Goal: Navigation & Orientation: Find specific page/section

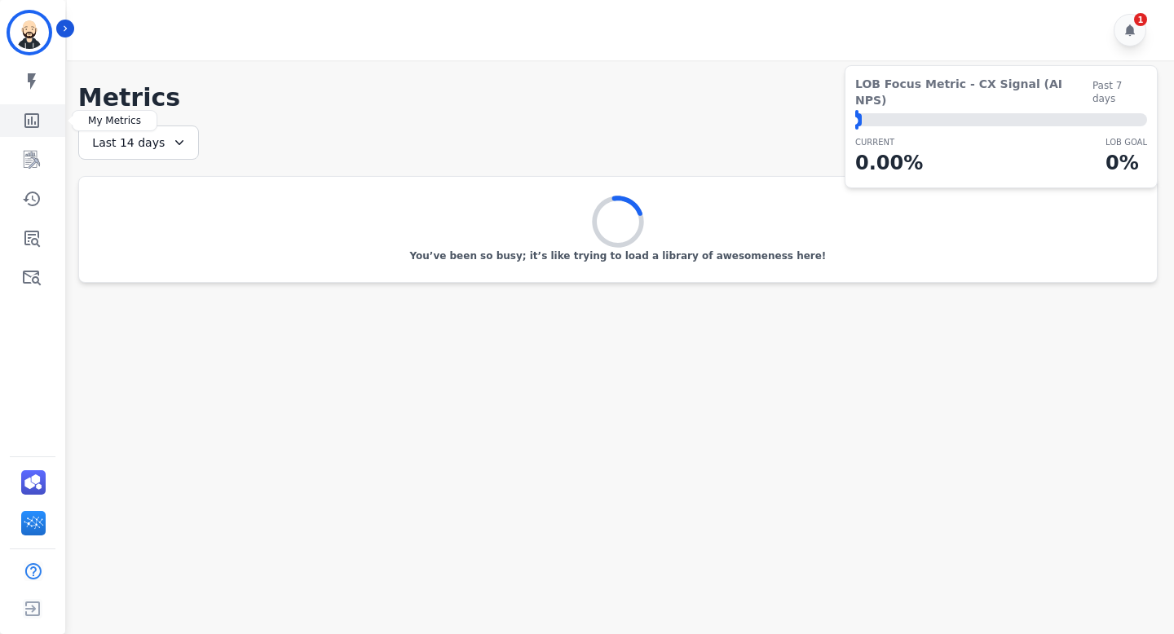
click at [35, 123] on icon "Sidebar" at bounding box center [31, 120] width 15 height 15
click at [20, 139] on div "My skills My Metrics Interaction Mining Coaching History Claims Quality Ticket/…" at bounding box center [32, 179] width 65 height 228
click at [23, 170] on link "Sidebar" at bounding box center [33, 159] width 63 height 33
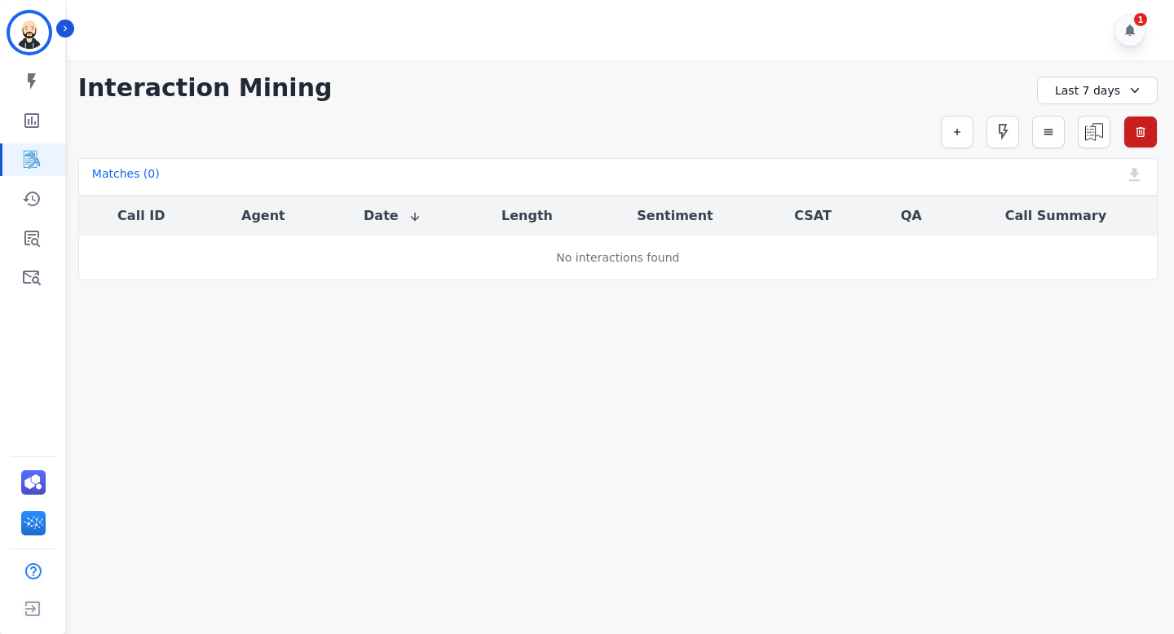
click at [39, 180] on div "My skills My Metrics Interaction Mining Coaching History Claims Quality Ticket/…" at bounding box center [32, 179] width 65 height 228
click at [38, 199] on icon "Sidebar" at bounding box center [31, 199] width 17 height 15
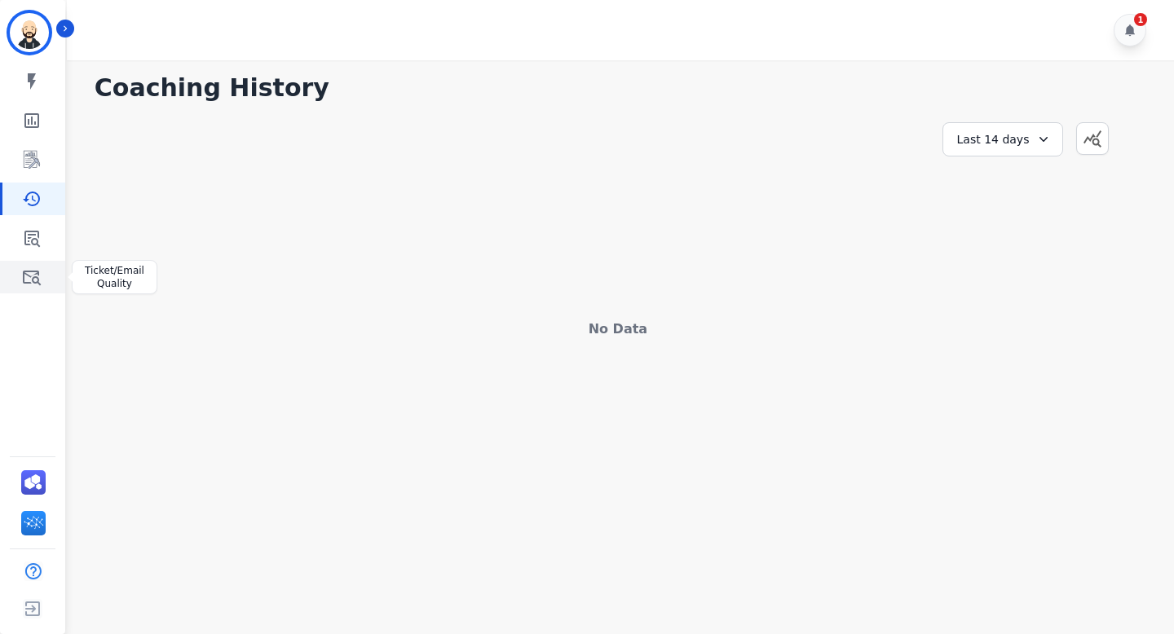
click at [28, 271] on icon "Sidebar" at bounding box center [32, 278] width 18 height 15
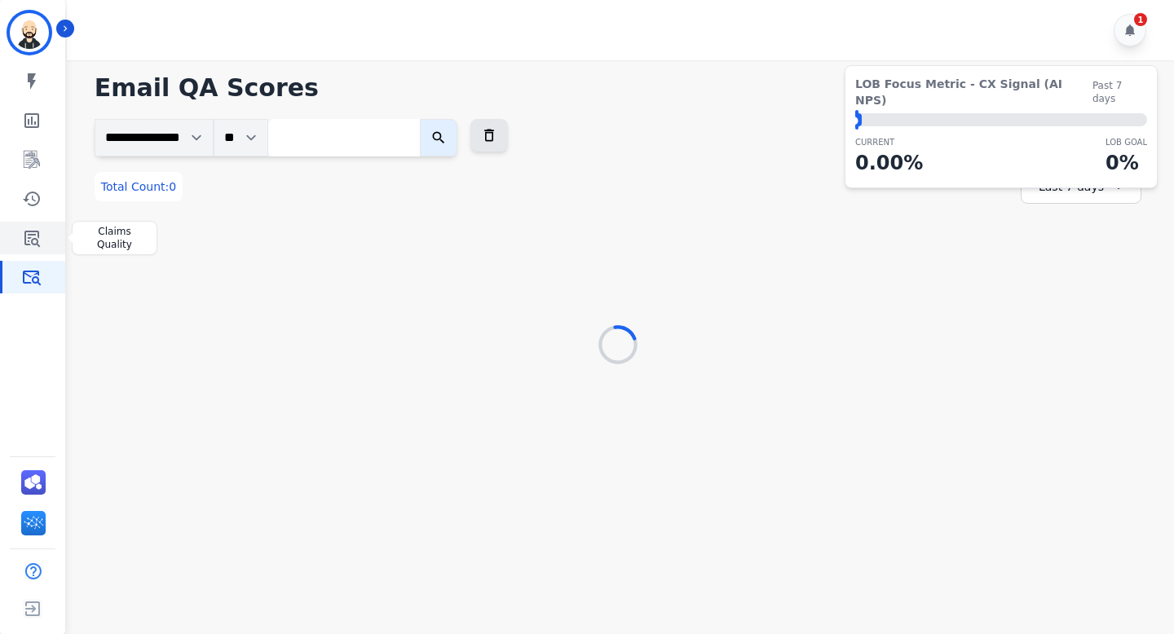
click at [33, 231] on icon "Sidebar" at bounding box center [31, 239] width 15 height 16
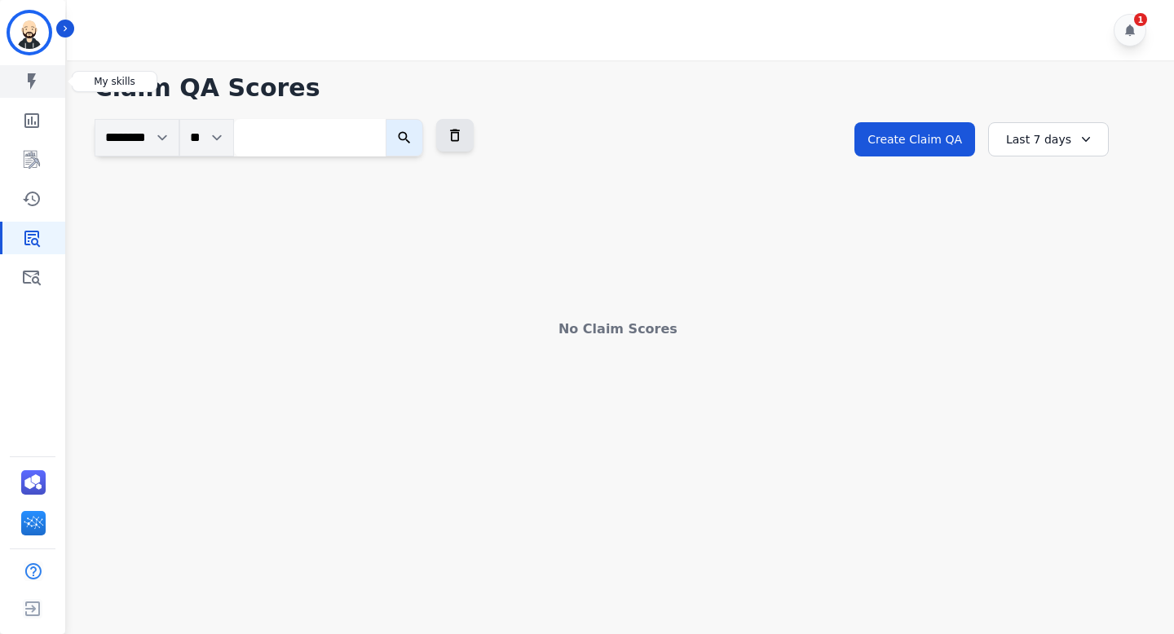
click at [37, 81] on icon "Sidebar" at bounding box center [32, 82] width 20 height 20
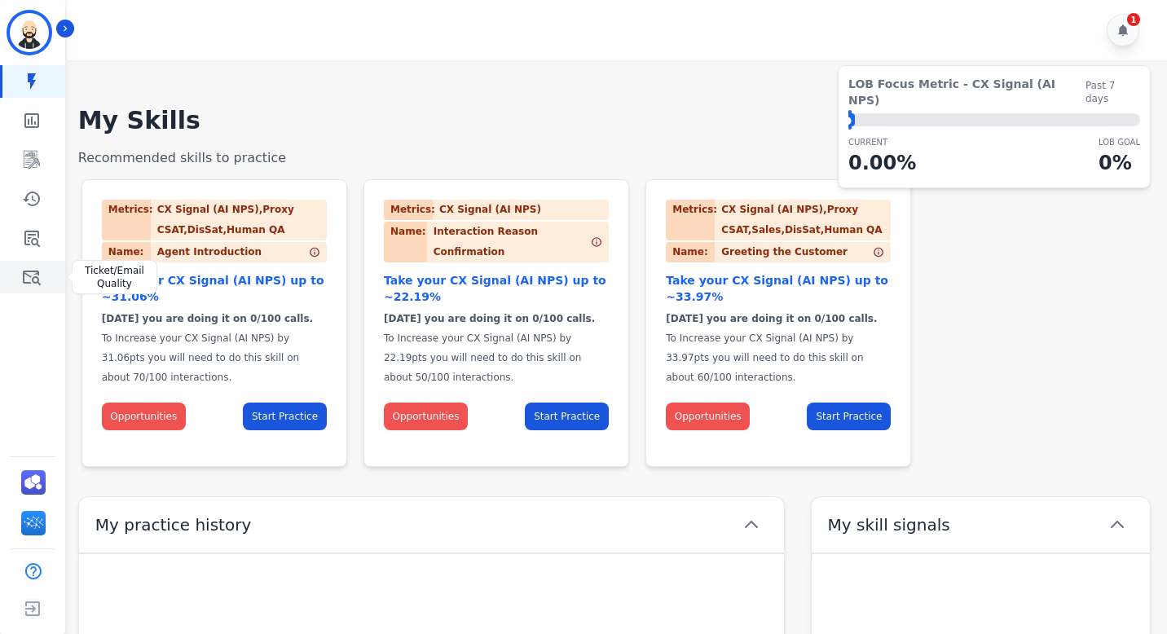
click at [40, 277] on icon "Sidebar" at bounding box center [32, 277] width 20 height 20
